Goal: Transaction & Acquisition: Book appointment/travel/reservation

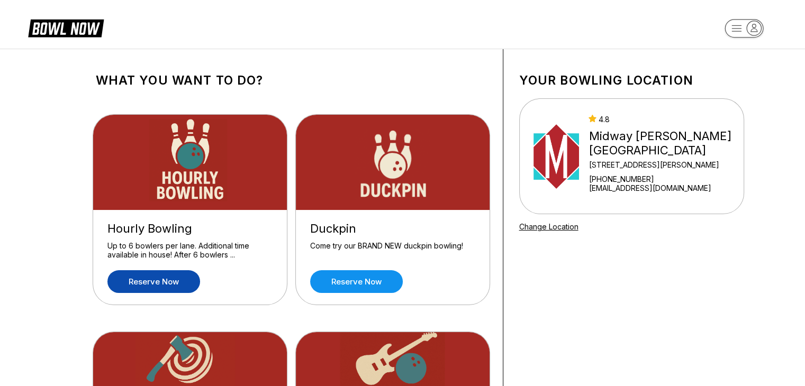
click at [162, 281] on link "Reserve now" at bounding box center [153, 282] width 93 height 23
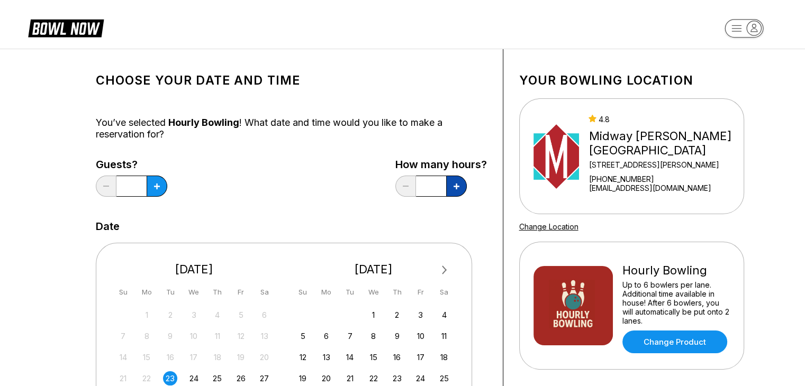
click at [454, 192] on button at bounding box center [456, 186] width 21 height 21
type input "*"
click at [156, 183] on button at bounding box center [157, 186] width 21 height 21
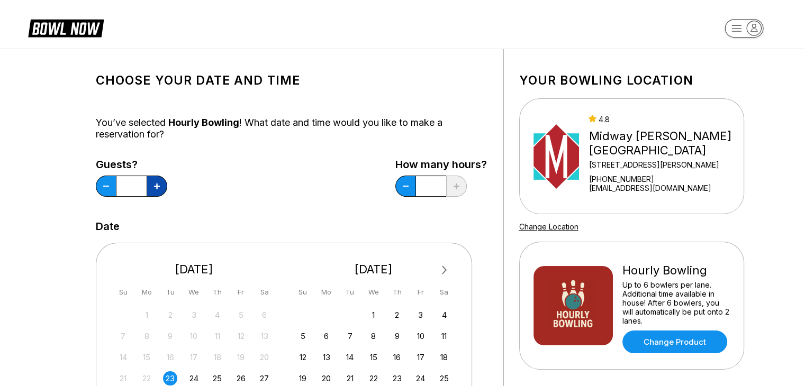
click at [156, 183] on button at bounding box center [157, 186] width 21 height 21
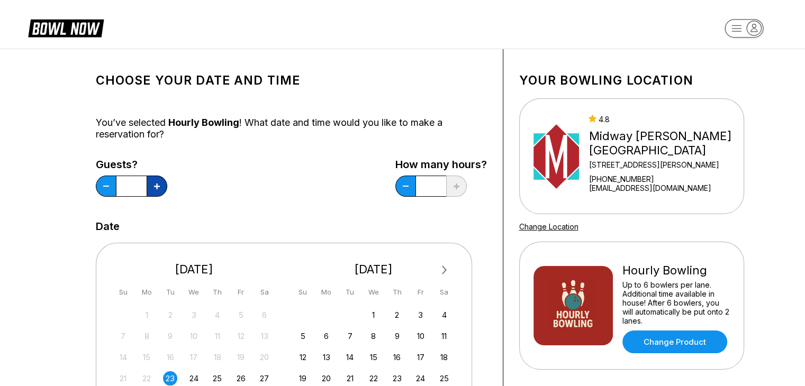
click at [156, 183] on button at bounding box center [157, 186] width 21 height 21
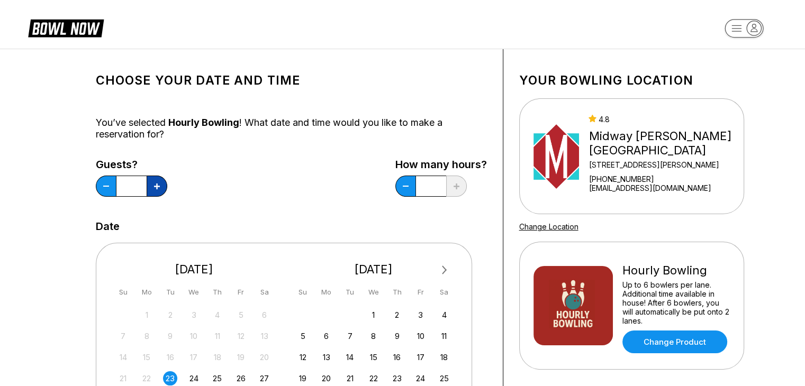
click at [156, 183] on button at bounding box center [157, 186] width 21 height 21
type input "**"
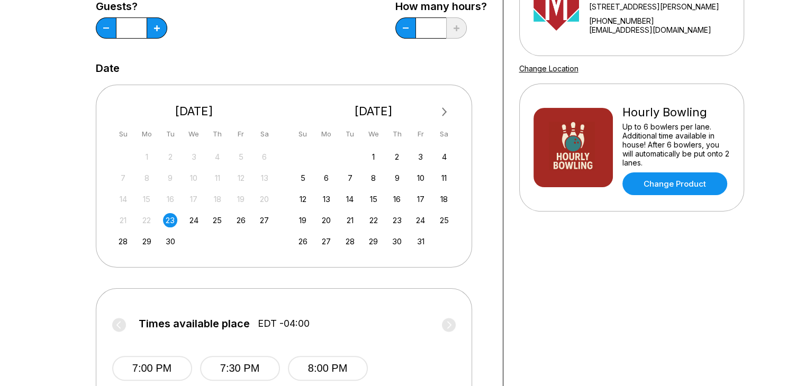
scroll to position [159, 0]
click at [262, 218] on div "27" at bounding box center [264, 220] width 14 height 14
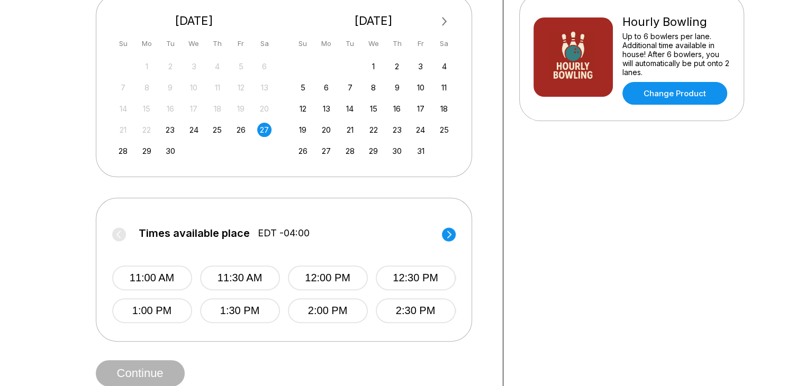
scroll to position [265, 0]
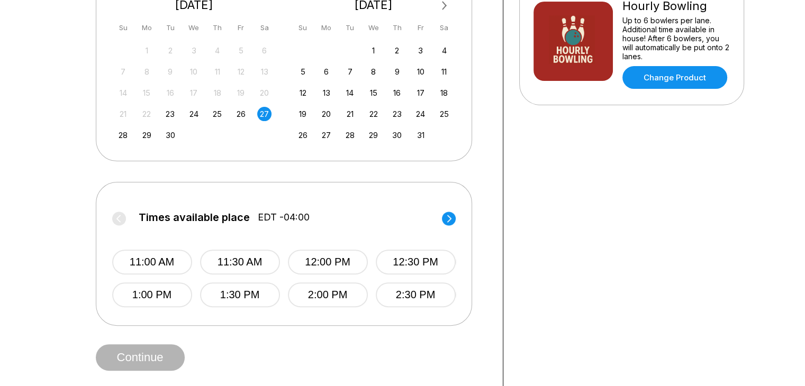
click at [446, 218] on circle at bounding box center [449, 219] width 14 height 14
click at [344, 258] on button "4:00 PM" at bounding box center [328, 262] width 80 height 25
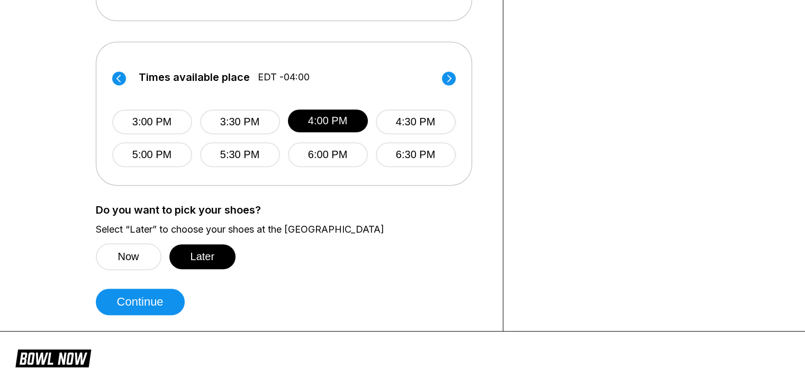
scroll to position [424, 0]
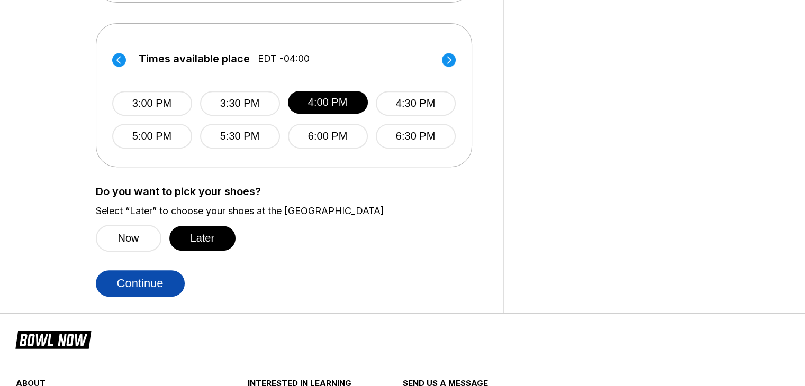
click at [158, 281] on button "Continue" at bounding box center [140, 284] width 89 height 26
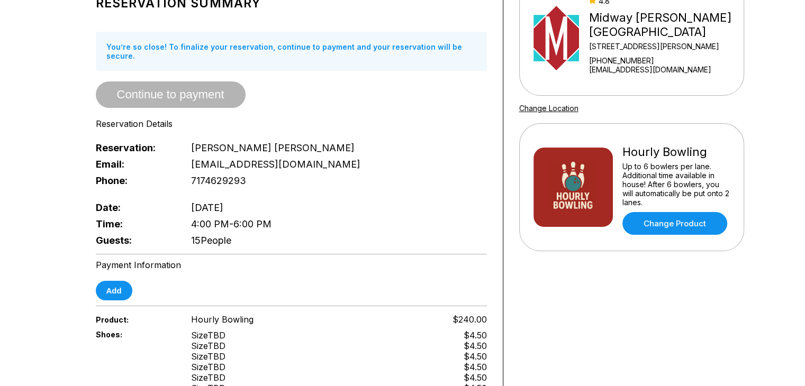
scroll to position [106, 0]
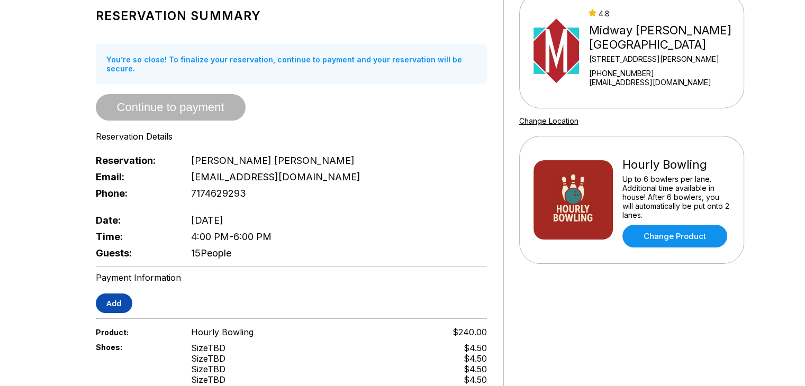
click at [109, 296] on button "Add" at bounding box center [114, 304] width 37 height 20
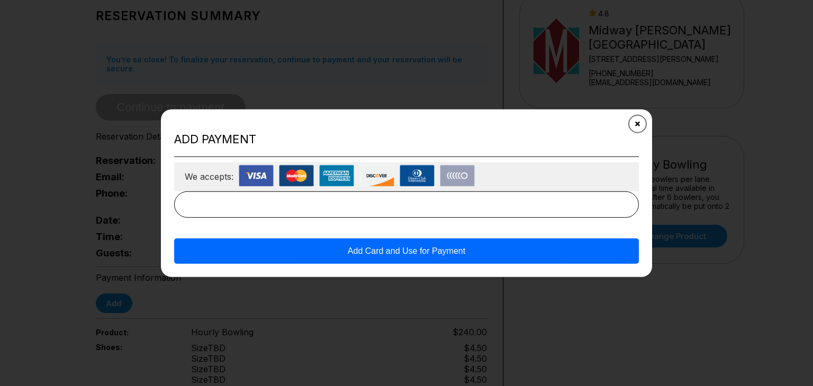
click at [641, 127] on button "Close" at bounding box center [638, 124] width 26 height 26
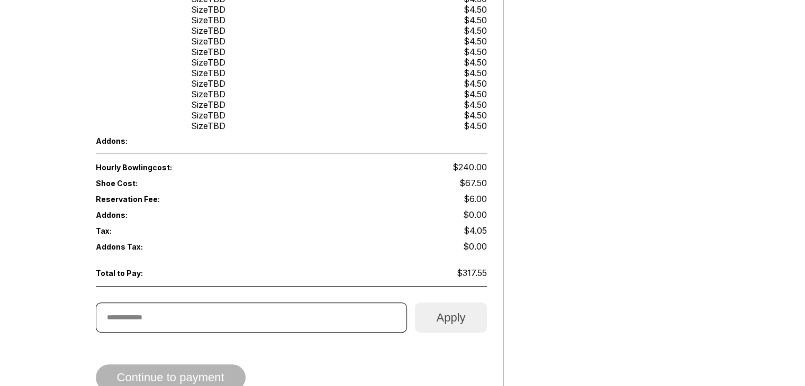
scroll to position [529, 0]
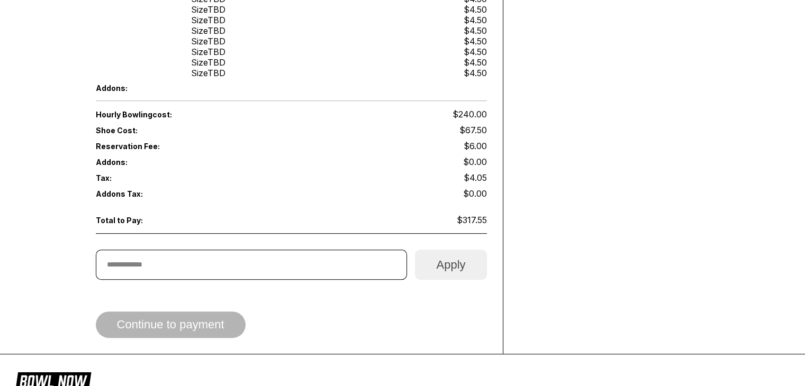
click at [220, 312] on div "Continue to payment" at bounding box center [291, 325] width 391 height 26
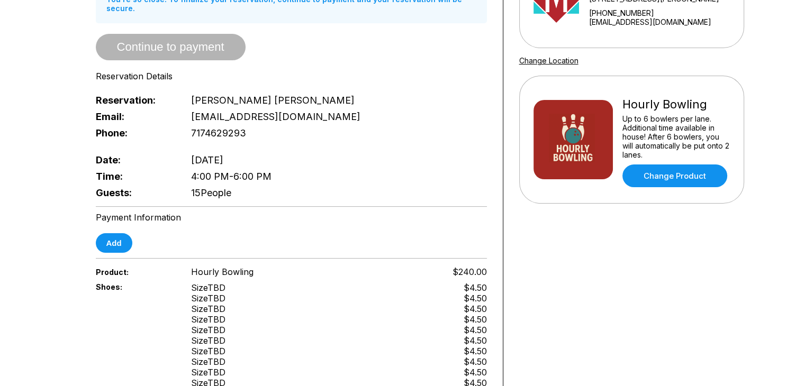
scroll to position [159, 0]
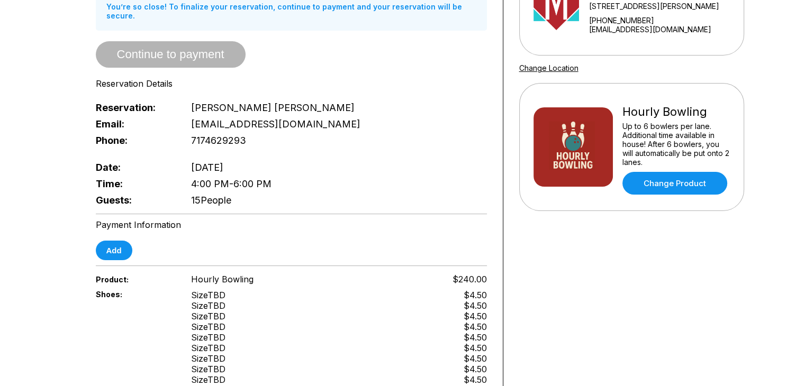
click at [215, 50] on span "Continue to payment" at bounding box center [171, 55] width 150 height 11
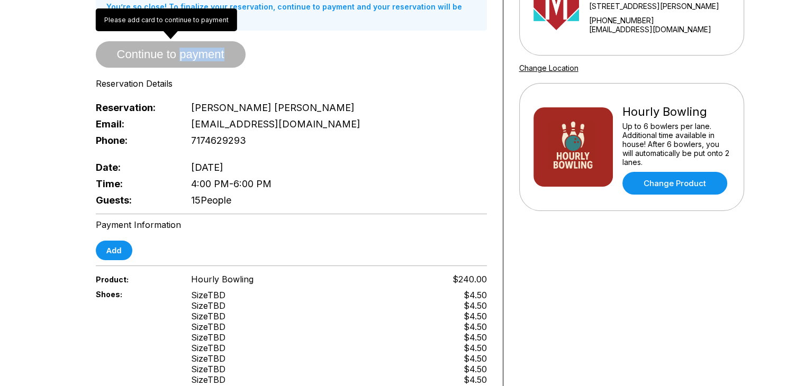
click at [215, 50] on span "Continue to payment" at bounding box center [171, 55] width 150 height 11
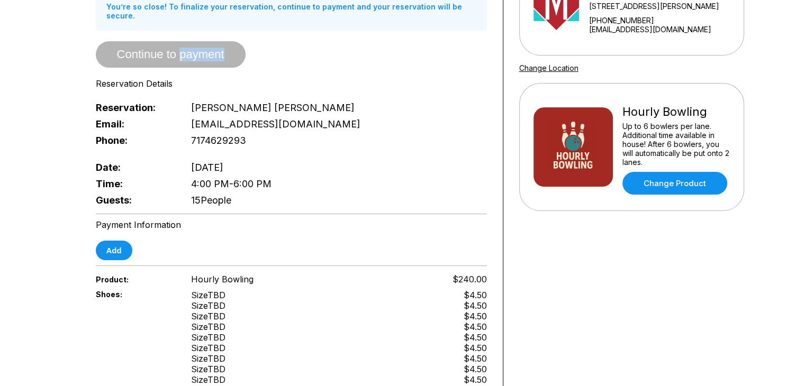
click at [228, 50] on span "Continue to payment" at bounding box center [171, 55] width 150 height 11
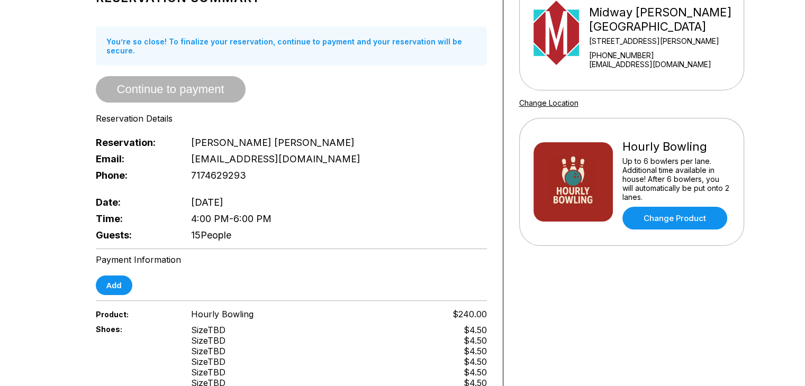
scroll to position [106, 0]
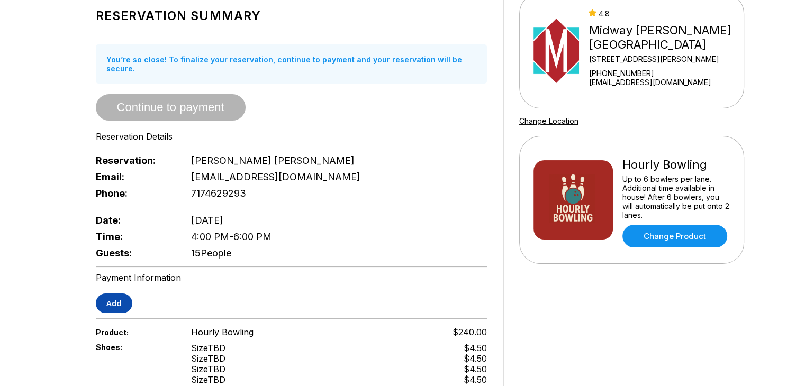
click at [108, 294] on button "Add" at bounding box center [114, 304] width 37 height 20
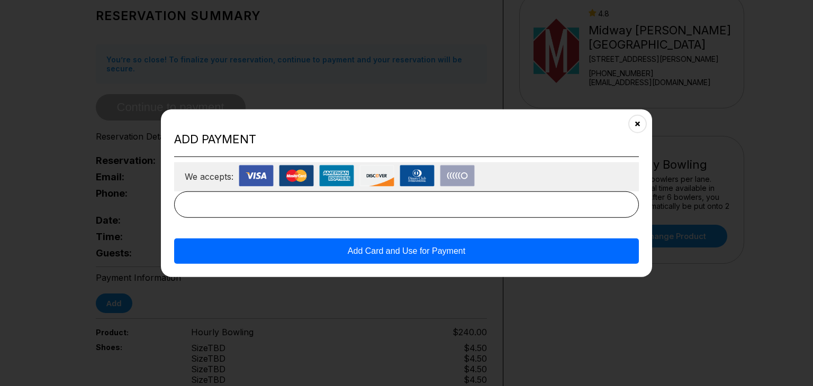
click at [464, 178] on img at bounding box center [457, 176] width 35 height 22
click at [491, 248] on button "Add Card and Use for Payment" at bounding box center [406, 250] width 465 height 25
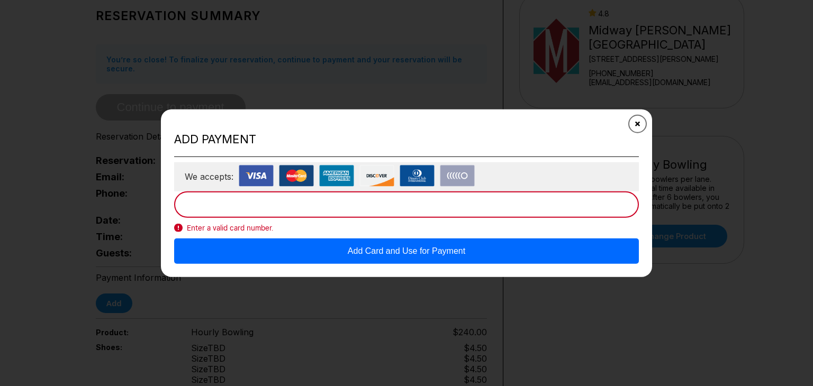
click at [642, 119] on button "Close" at bounding box center [638, 124] width 26 height 26
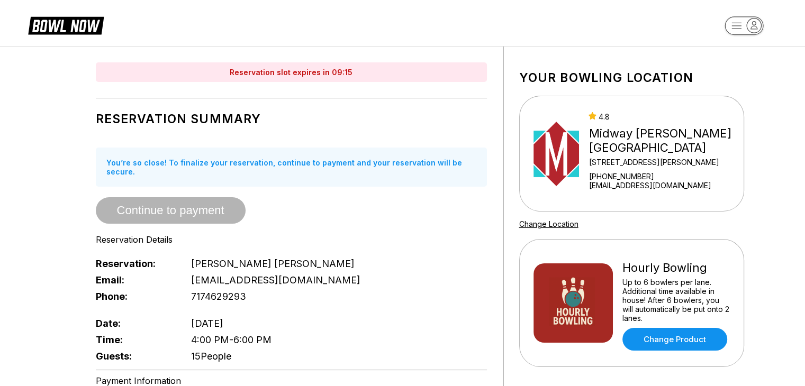
scroll to position [0, 0]
